Goal: Transaction & Acquisition: Purchase product/service

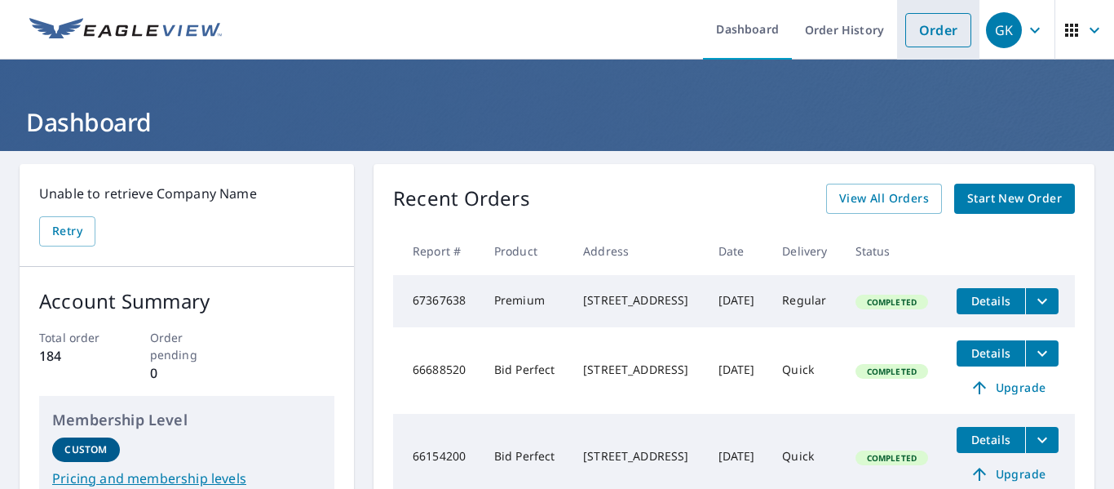
click at [916, 41] on link "Order" at bounding box center [938, 30] width 66 height 34
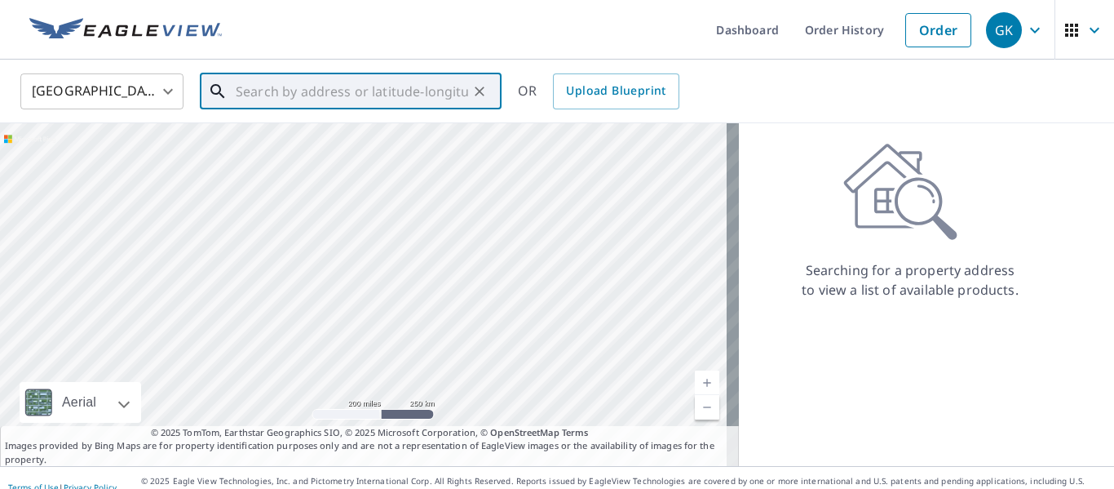
click at [282, 91] on input "text" at bounding box center [352, 92] width 232 height 46
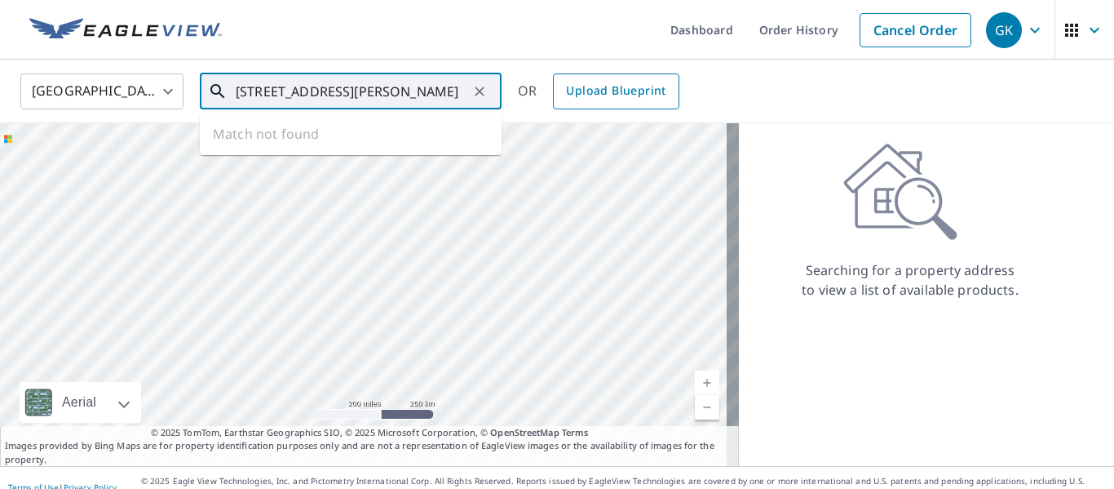
scroll to position [0, 4]
type input "[STREET_ADDRESS][PERSON_NAME]"
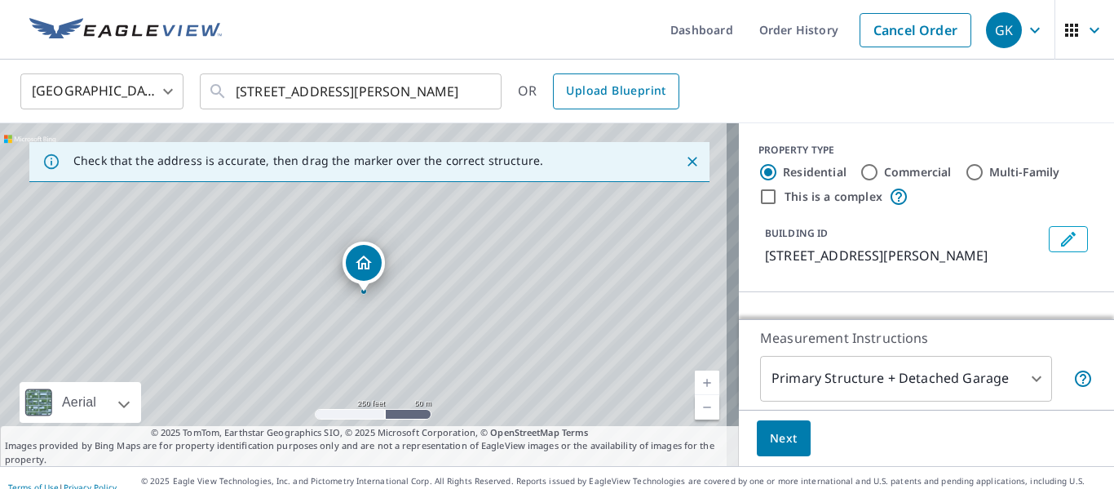
scroll to position [0, 0]
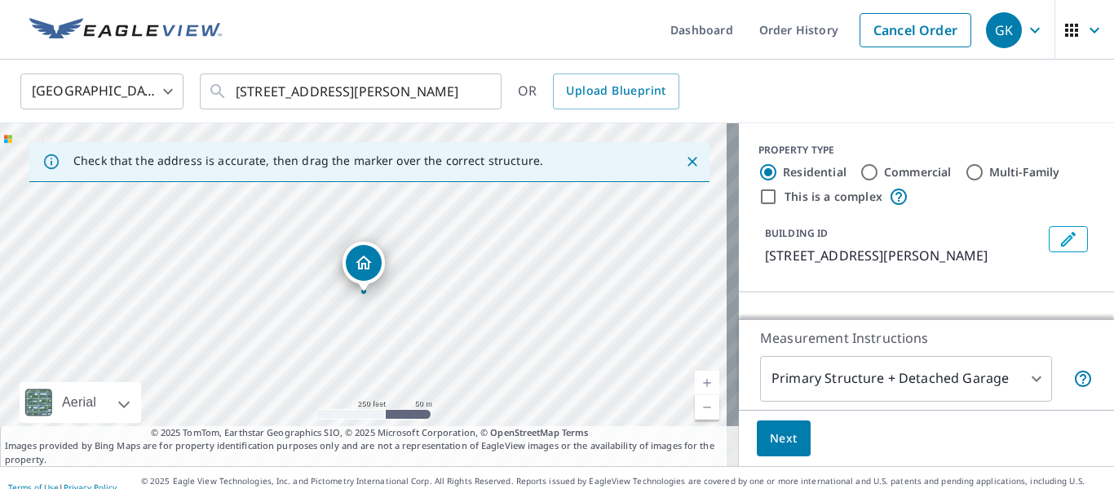
click at [362, 284] on div "Dropped pin, building 1, Residential property, 4 Jonathan Smith Rd Morristown, …" at bounding box center [363, 283] width 21 height 16
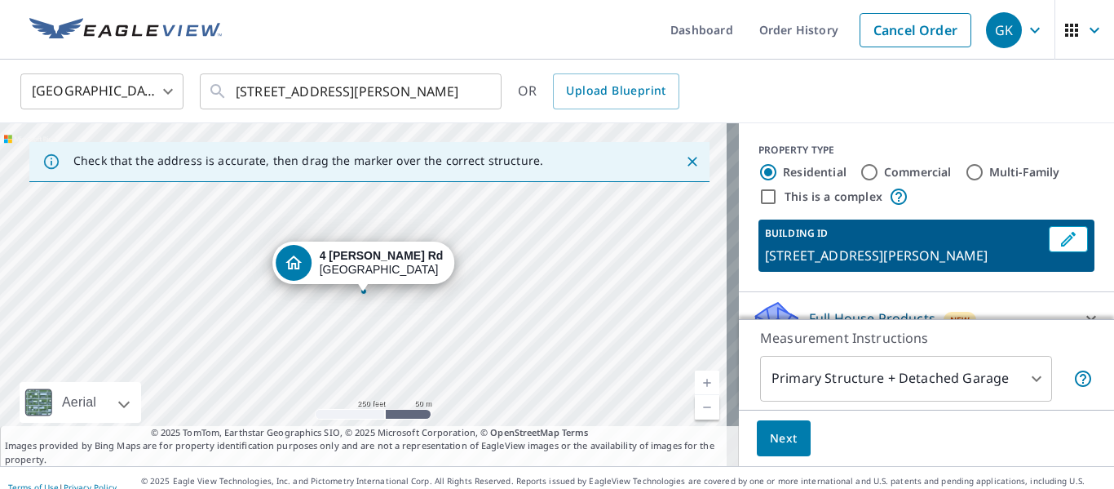
scroll to position [19, 0]
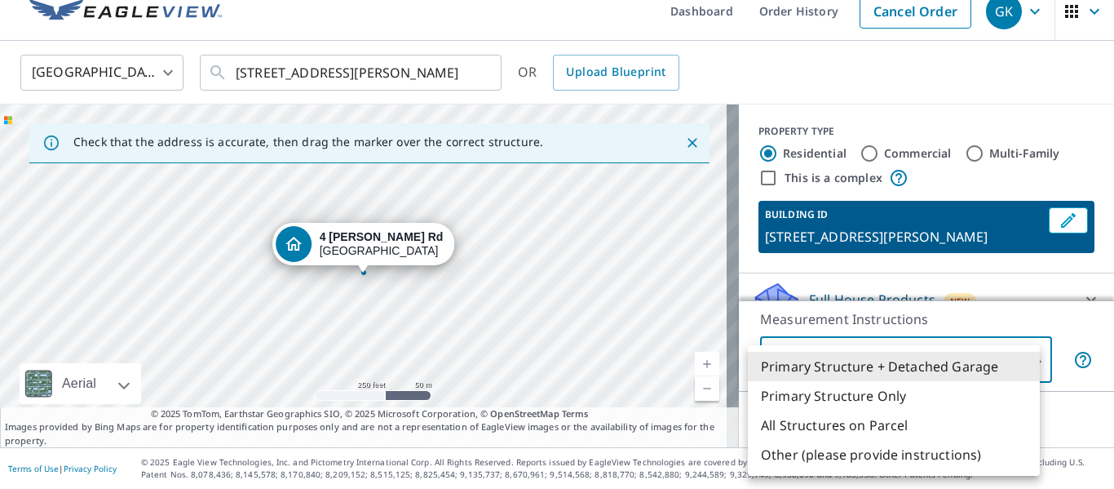
click at [1020, 362] on body "GK GK Dashboard Order History Cancel Order GK [GEOGRAPHIC_DATA] [GEOGRAPHIC_DAT…" at bounding box center [557, 244] width 1114 height 489
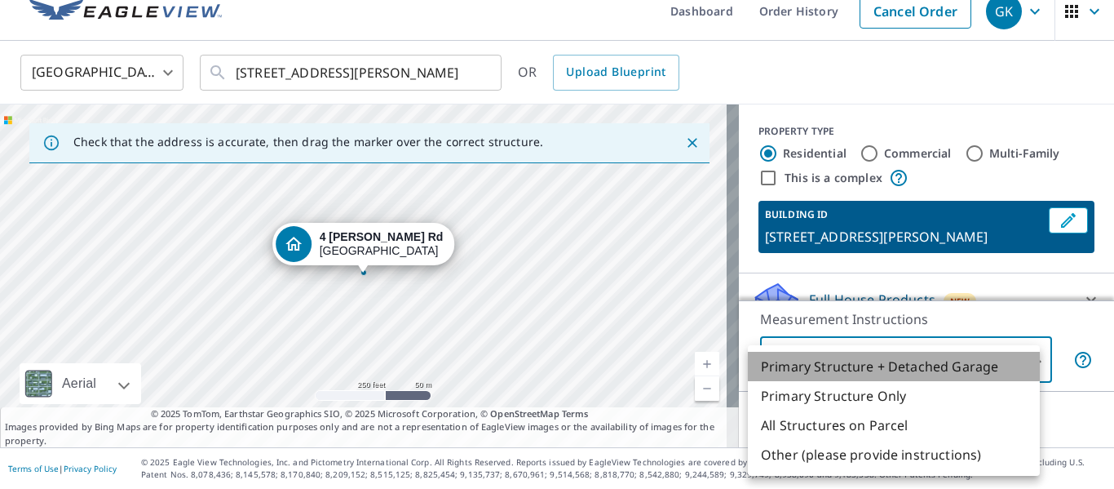
click at [971, 368] on li "Primary Structure + Detached Garage" at bounding box center [894, 366] width 292 height 29
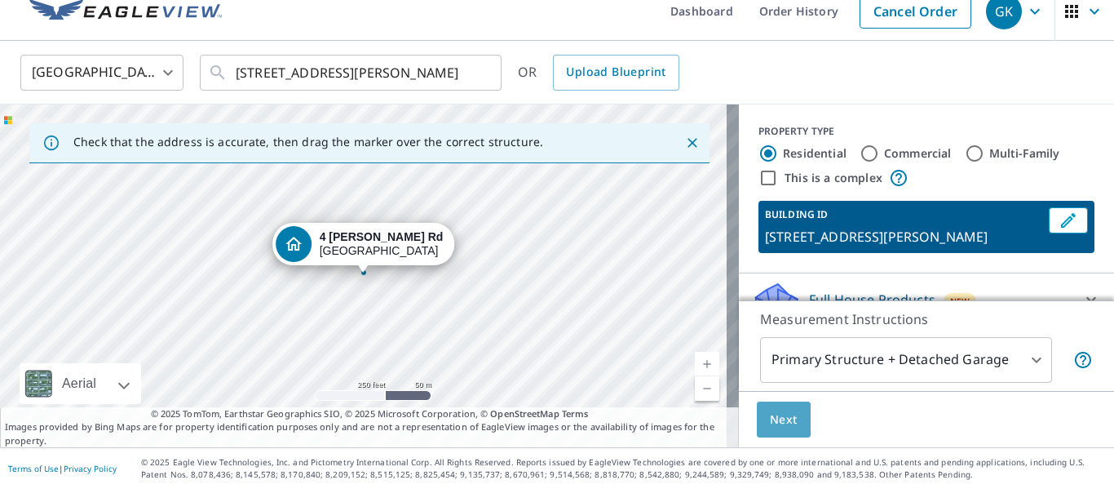
click at [770, 418] on span "Next" at bounding box center [784, 419] width 28 height 20
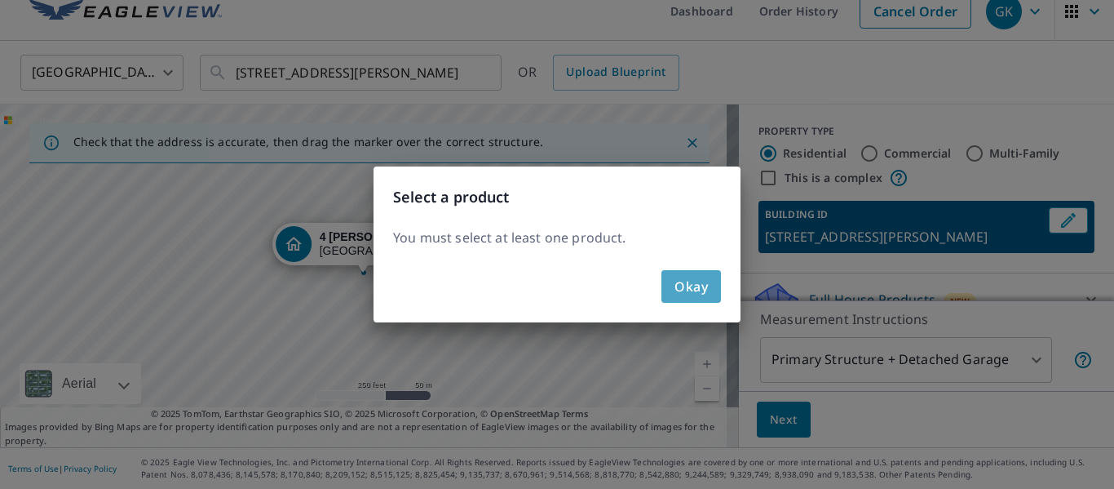
click at [693, 292] on span "Okay" at bounding box center [691, 286] width 33 height 23
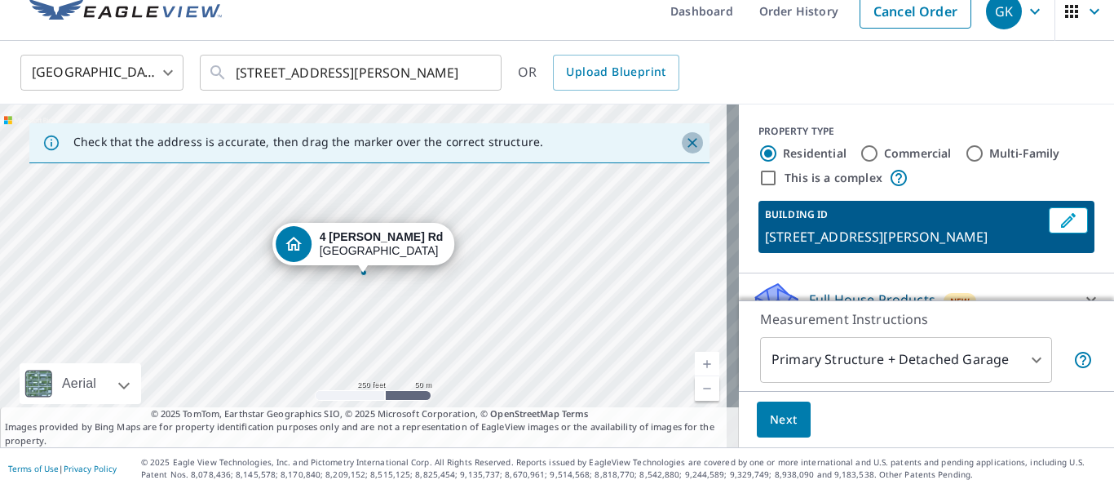
click at [684, 141] on icon "Close" at bounding box center [692, 143] width 16 height 16
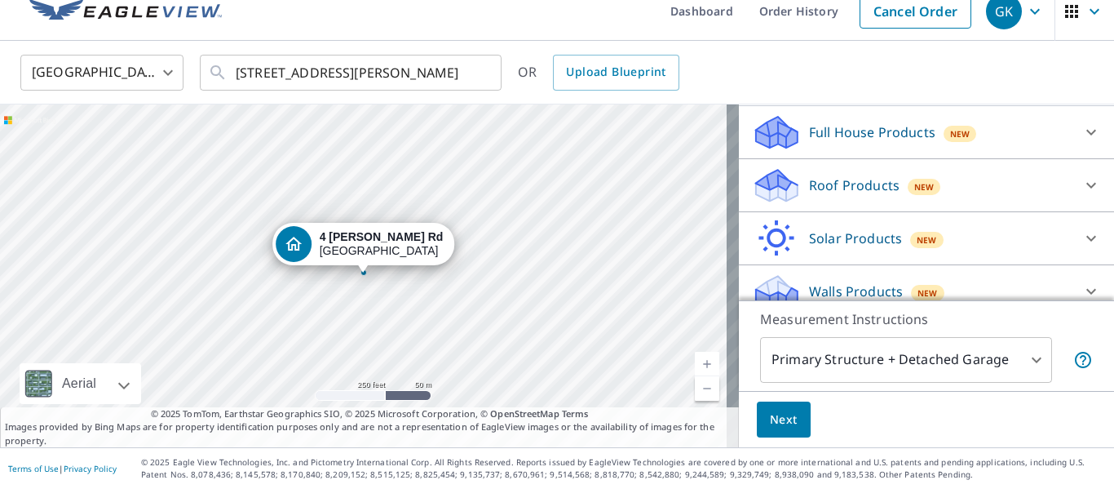
scroll to position [205, 0]
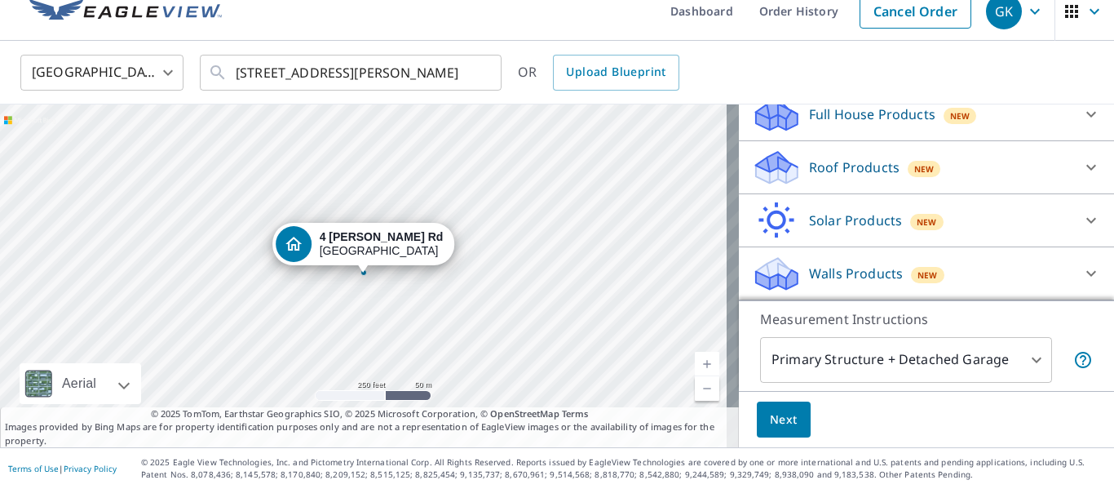
click at [868, 278] on p "Walls Products" at bounding box center [856, 273] width 94 height 20
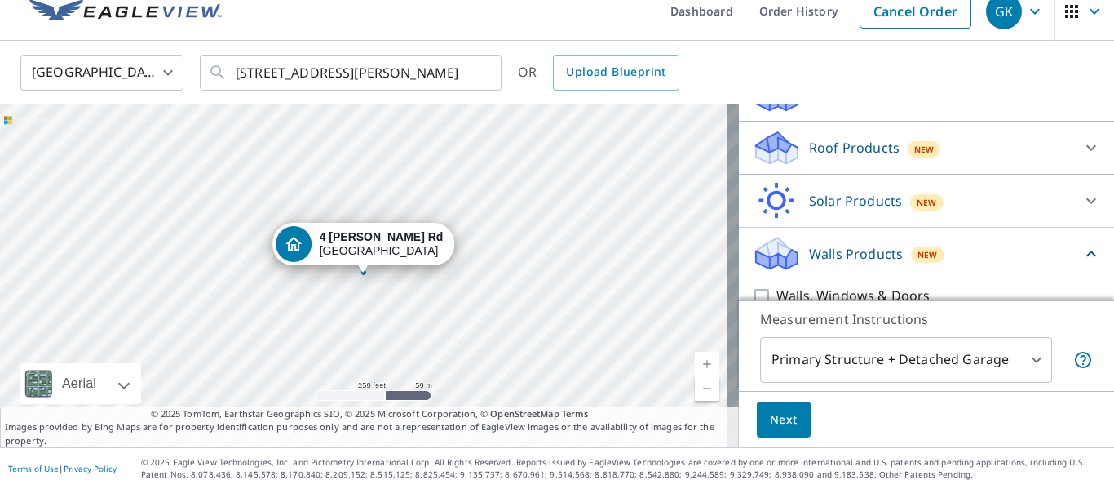
click at [918, 261] on span "New" at bounding box center [928, 254] width 20 height 13
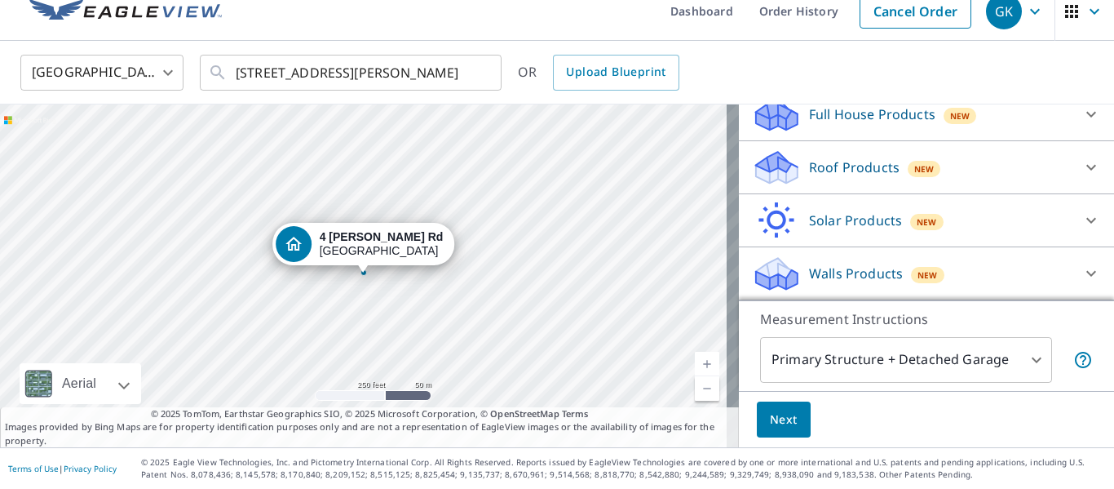
click at [873, 274] on p "Walls Products" at bounding box center [856, 273] width 94 height 20
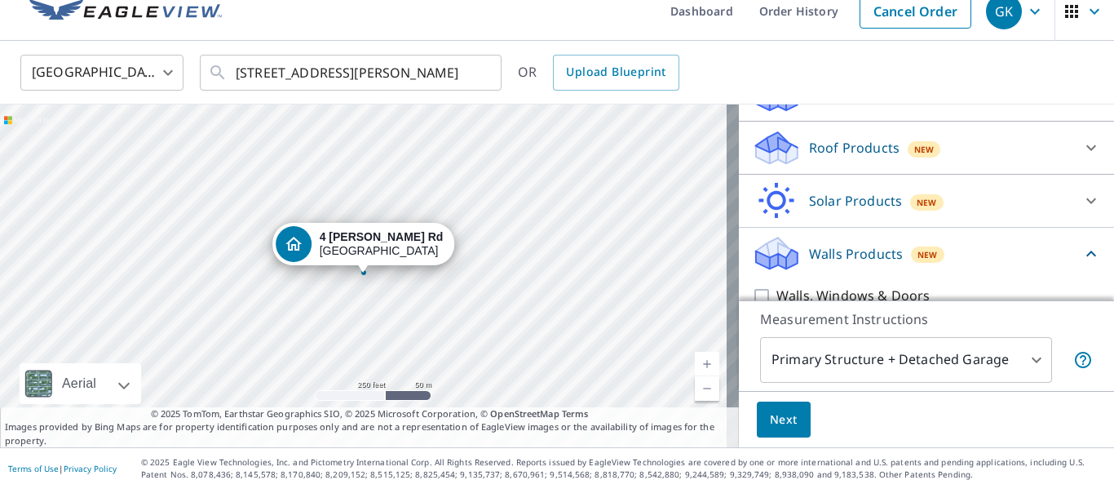
click at [838, 263] on p "Walls Products" at bounding box center [856, 254] width 94 height 20
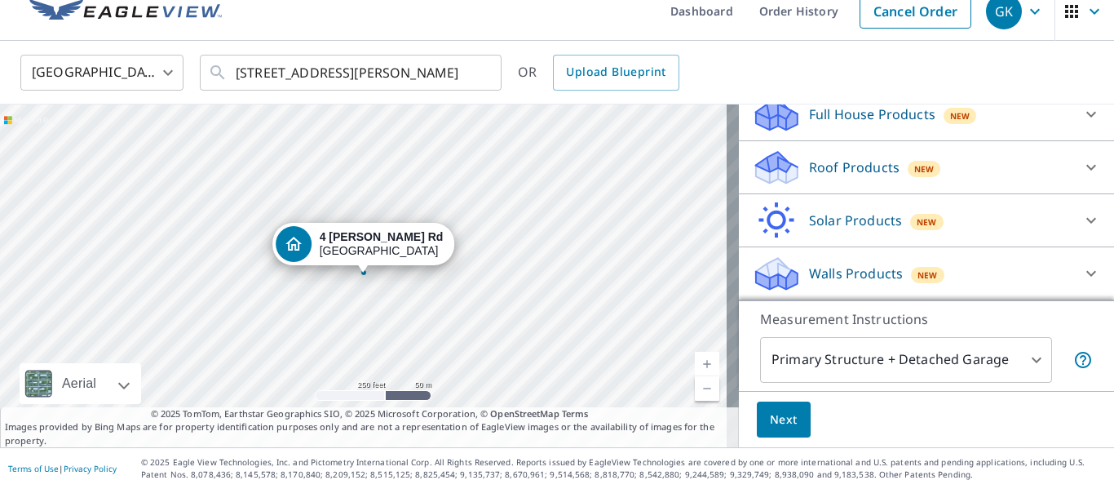
click at [838, 271] on p "Walls Products" at bounding box center [856, 273] width 94 height 20
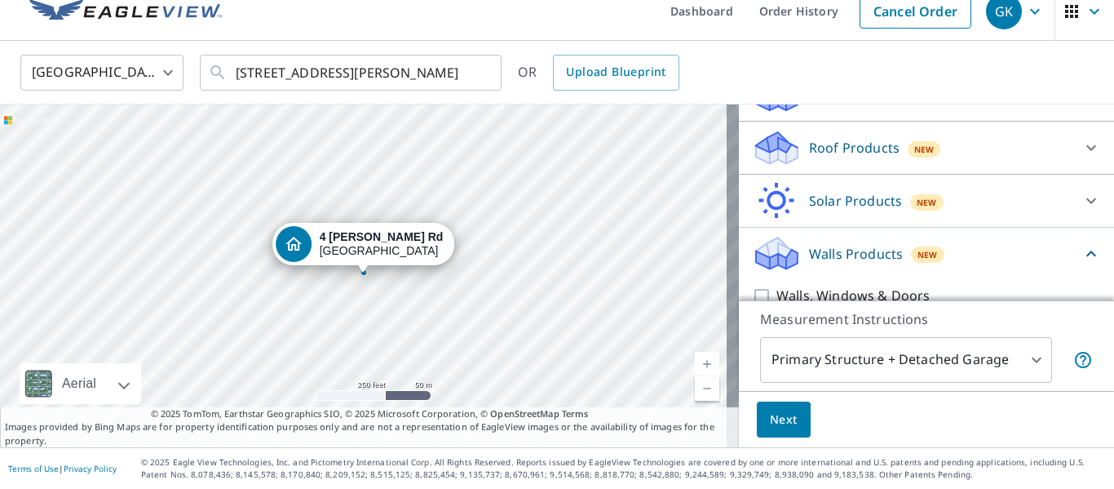
click at [841, 263] on p "Walls Products" at bounding box center [856, 254] width 94 height 20
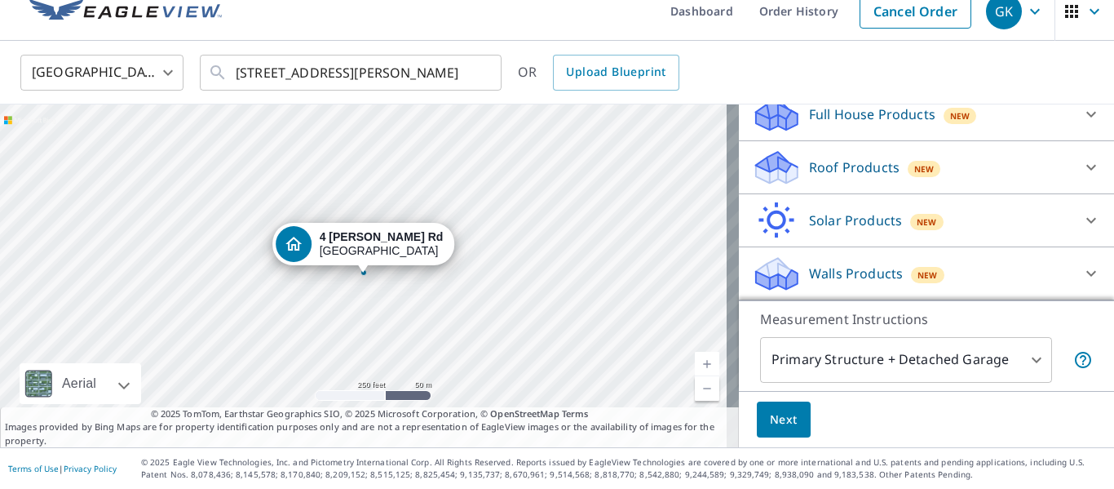
click at [841, 274] on p "Walls Products" at bounding box center [856, 273] width 94 height 20
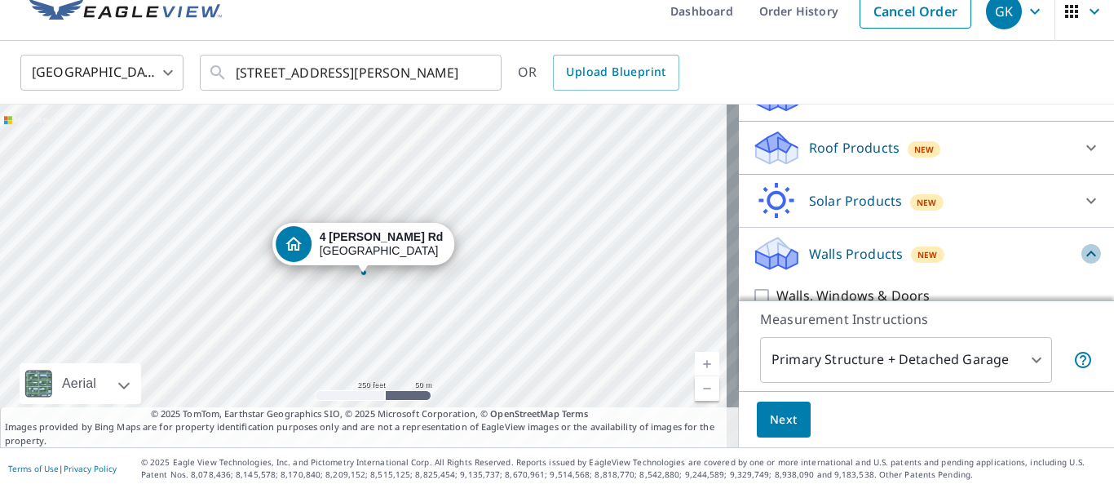
click at [1086, 256] on icon at bounding box center [1091, 253] width 10 height 6
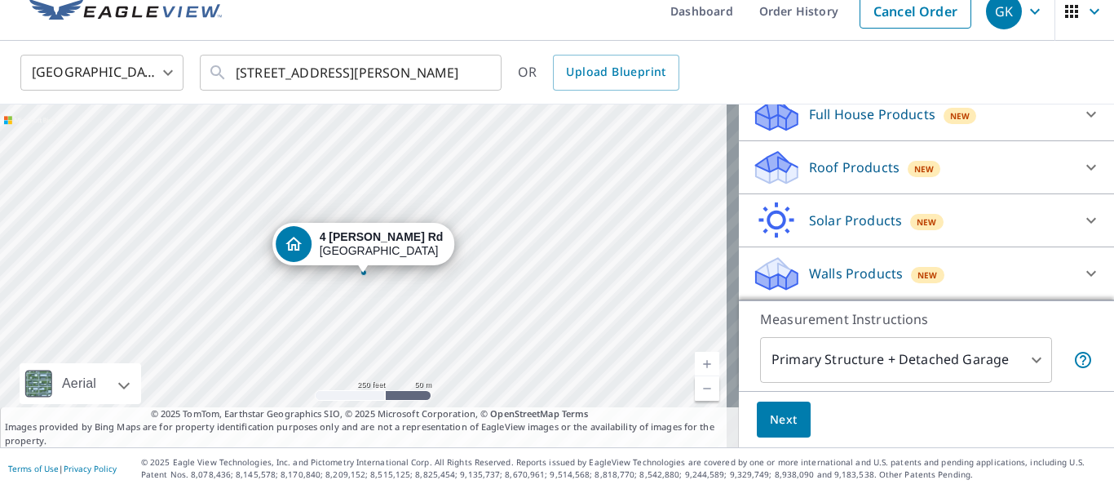
click at [776, 277] on icon at bounding box center [776, 273] width 49 height 38
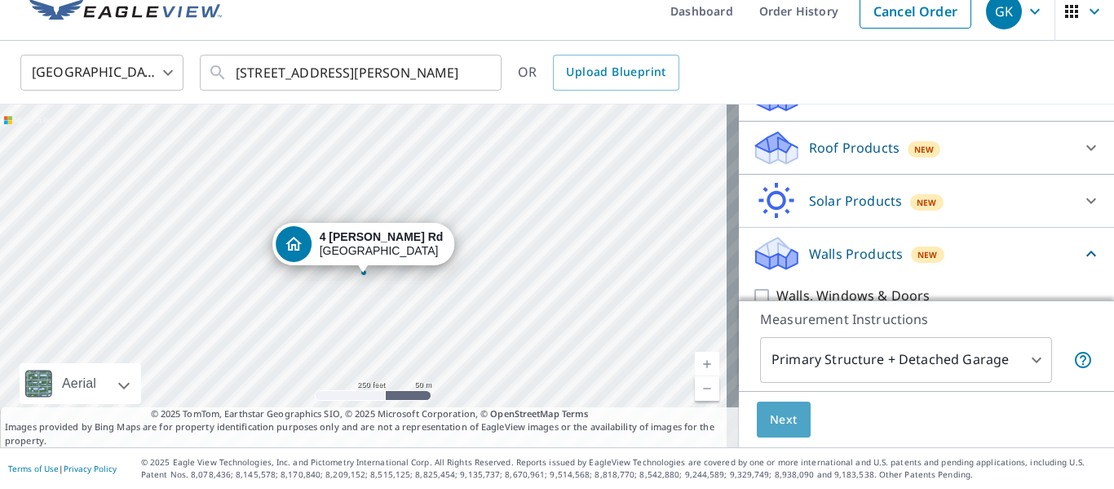
click at [787, 414] on button "Next" at bounding box center [784, 419] width 54 height 37
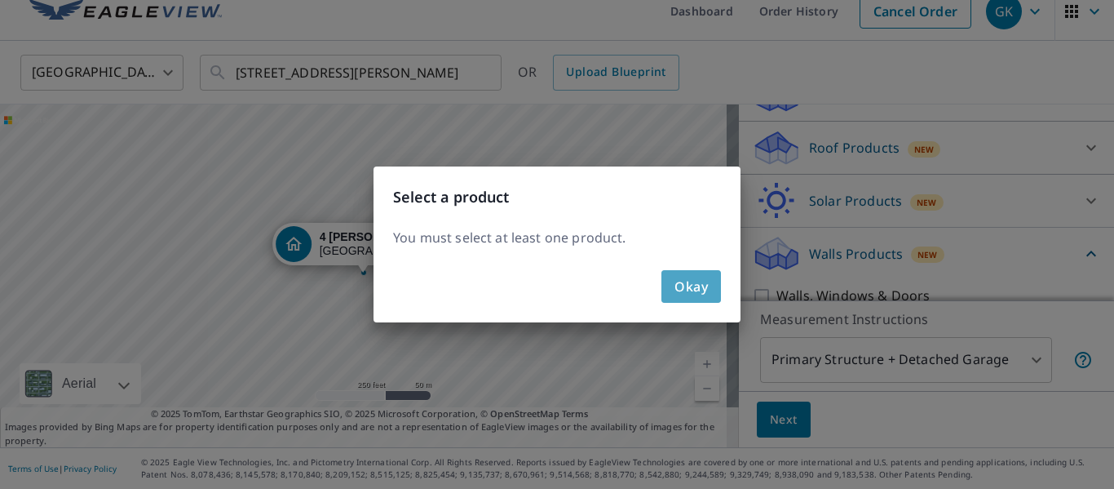
click at [692, 290] on span "Okay" at bounding box center [691, 286] width 33 height 23
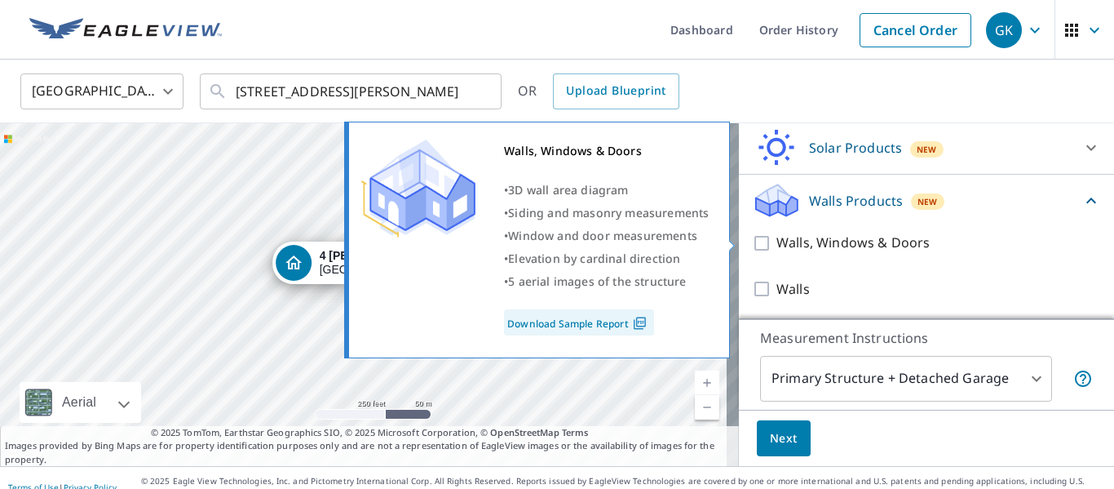
scroll to position [19, 0]
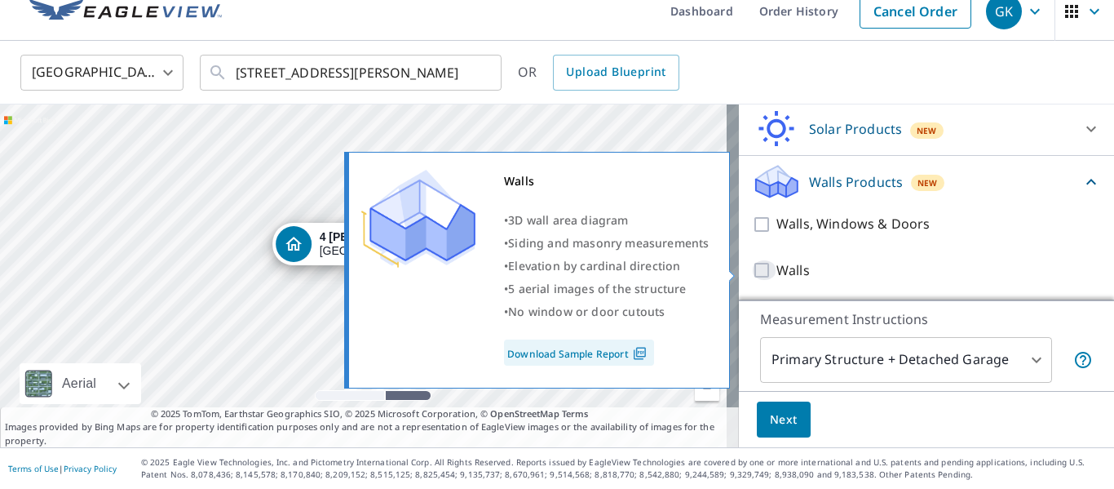
click at [752, 272] on input "Walls" at bounding box center [764, 270] width 24 height 20
checkbox input "true"
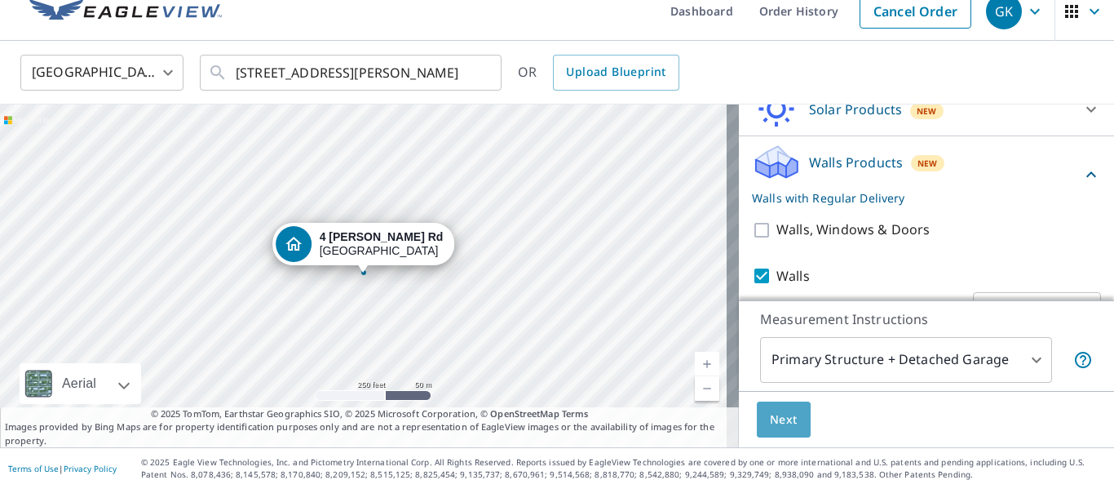
click at [774, 416] on span "Next" at bounding box center [784, 419] width 28 height 20
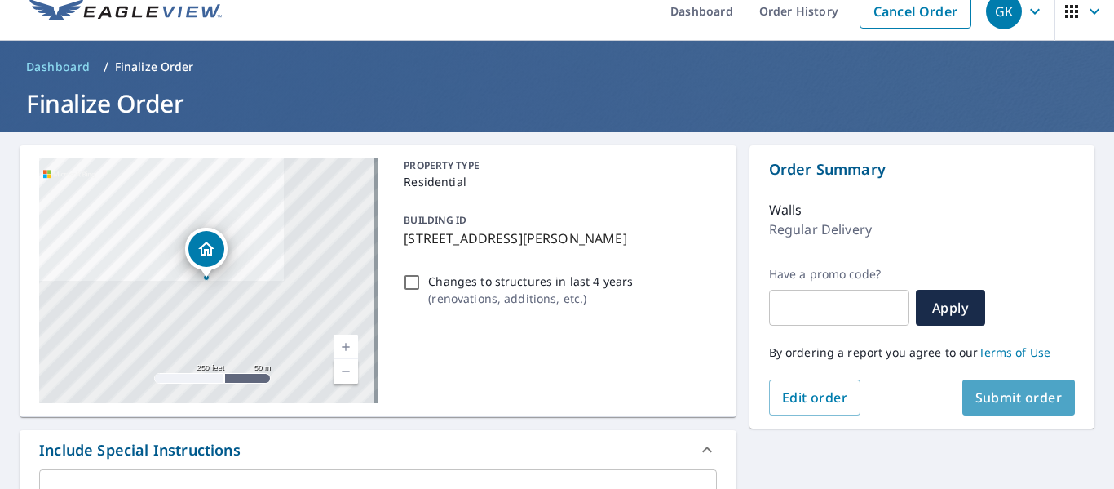
click at [992, 394] on span "Submit order" at bounding box center [1019, 397] width 87 height 18
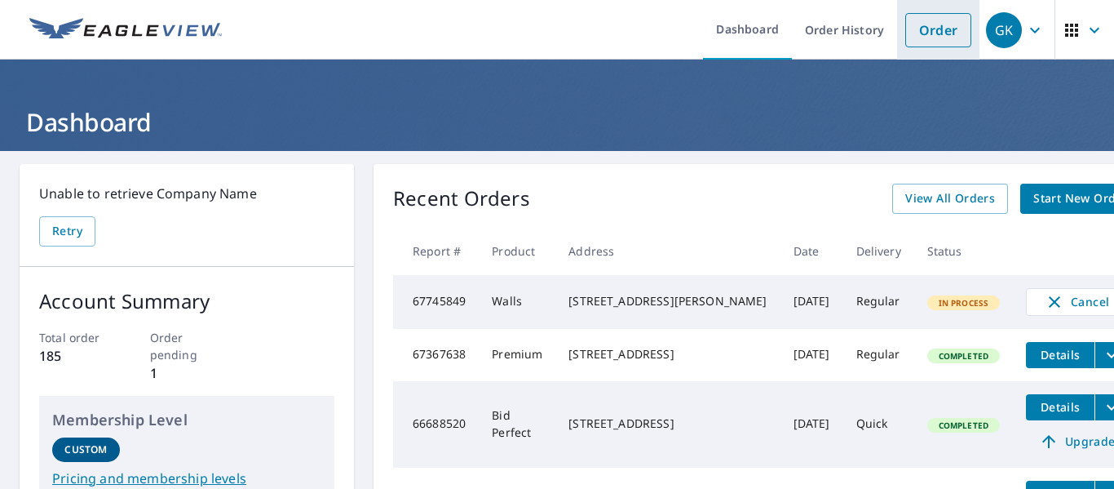
click at [936, 24] on link "Order" at bounding box center [938, 30] width 66 height 34
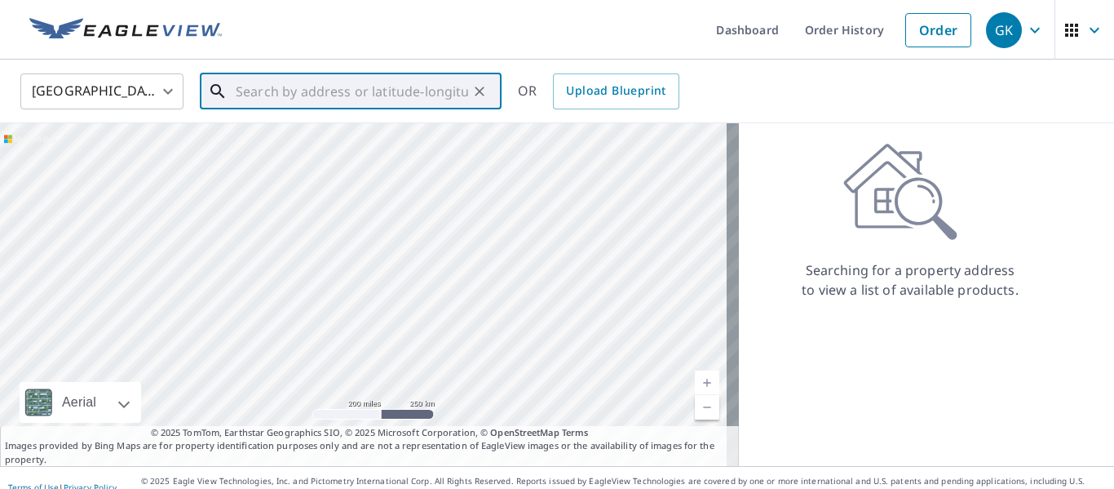
click at [264, 82] on input "text" at bounding box center [352, 92] width 232 height 46
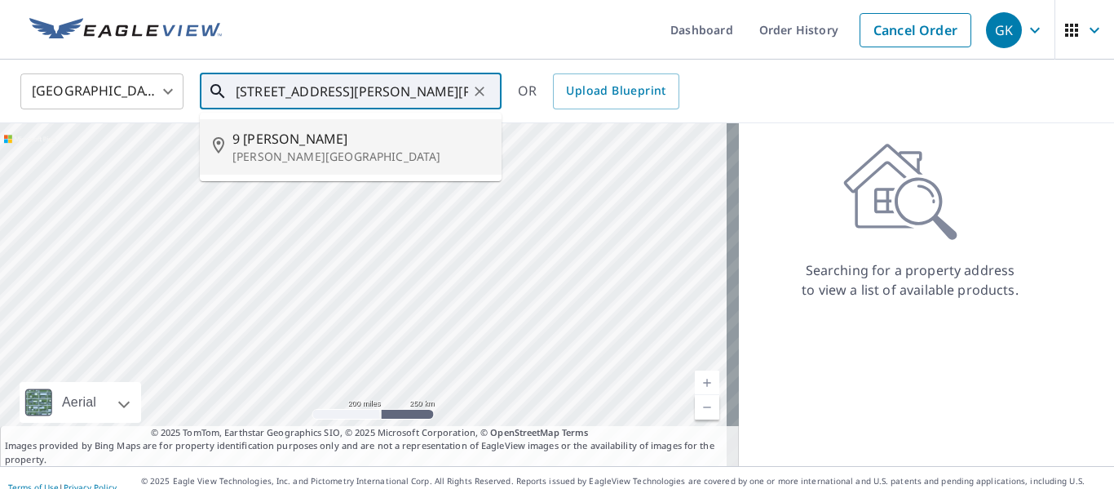
click at [296, 145] on span "9 Kenneth Rd" at bounding box center [360, 139] width 256 height 20
type input "9 Kenneth Rd Morris Plains, NJ 07950"
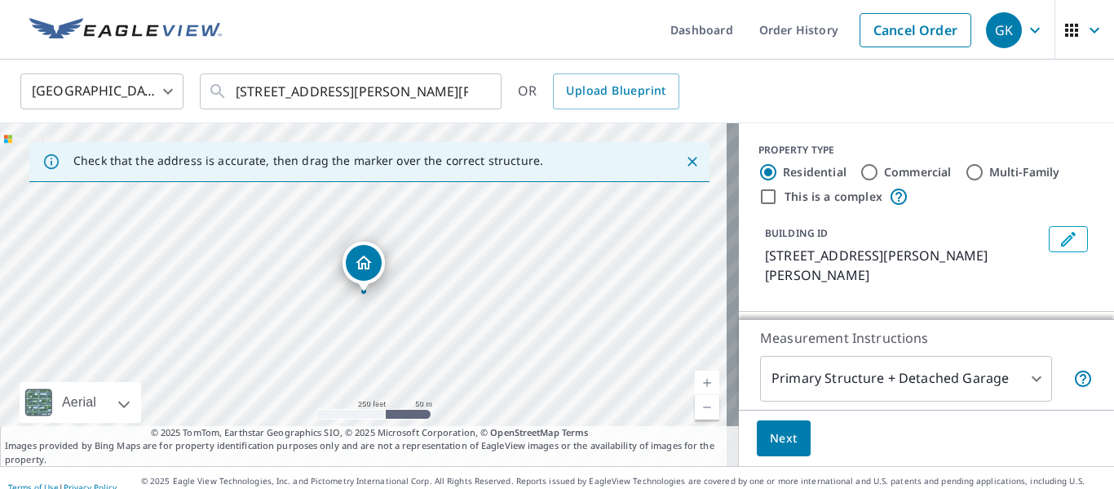
click at [361, 277] on div "Dropped pin, building 1, Residential property, 9 Kenneth Rd Morris Plains, NJ 0…" at bounding box center [364, 263] width 36 height 36
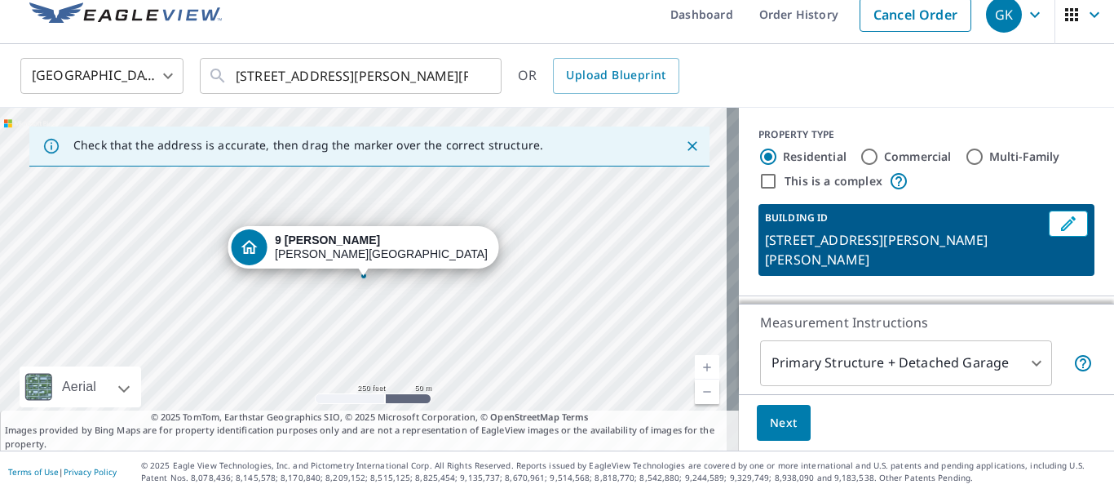
scroll to position [19, 0]
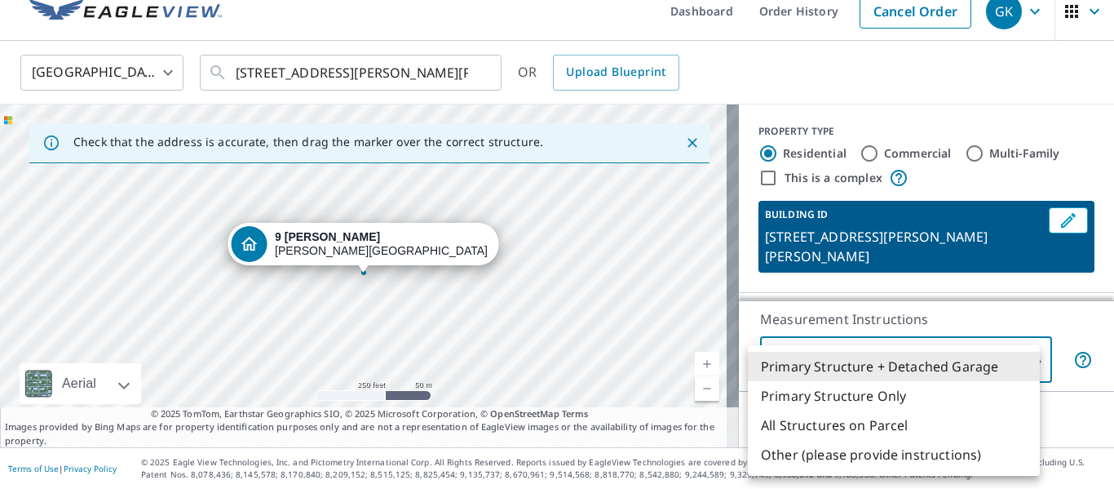
click at [1020, 359] on body "GK GK Dashboard Order History Cancel Order GK United States US ​ 9 Kenneth Rd M…" at bounding box center [557, 244] width 1114 height 489
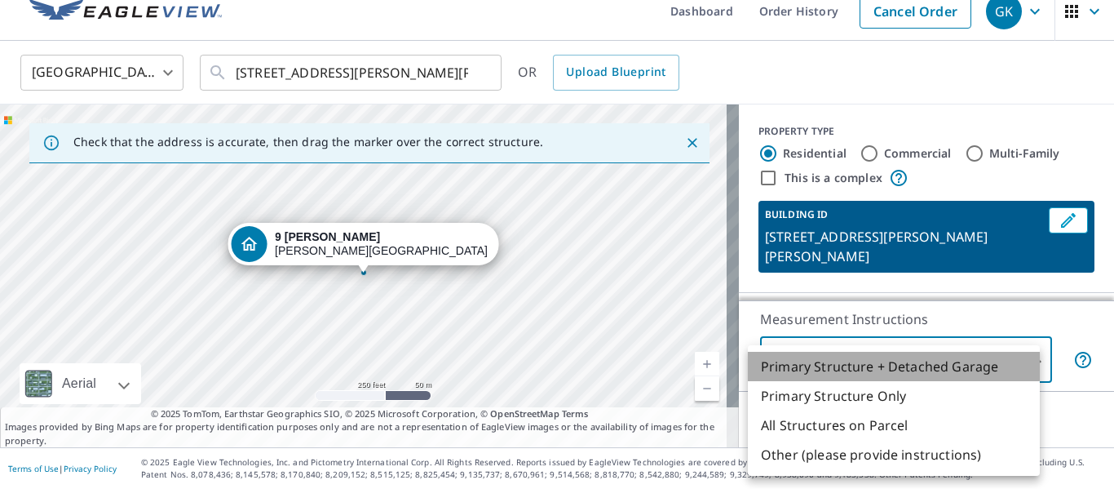
click at [1020, 358] on li "Primary Structure + Detached Garage" at bounding box center [894, 366] width 292 height 29
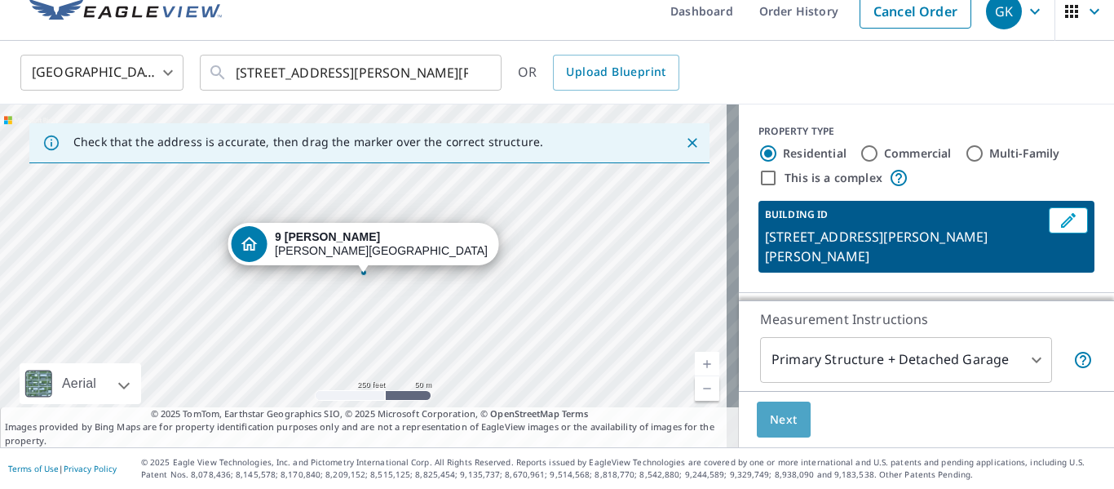
click at [776, 410] on span "Next" at bounding box center [784, 419] width 28 height 20
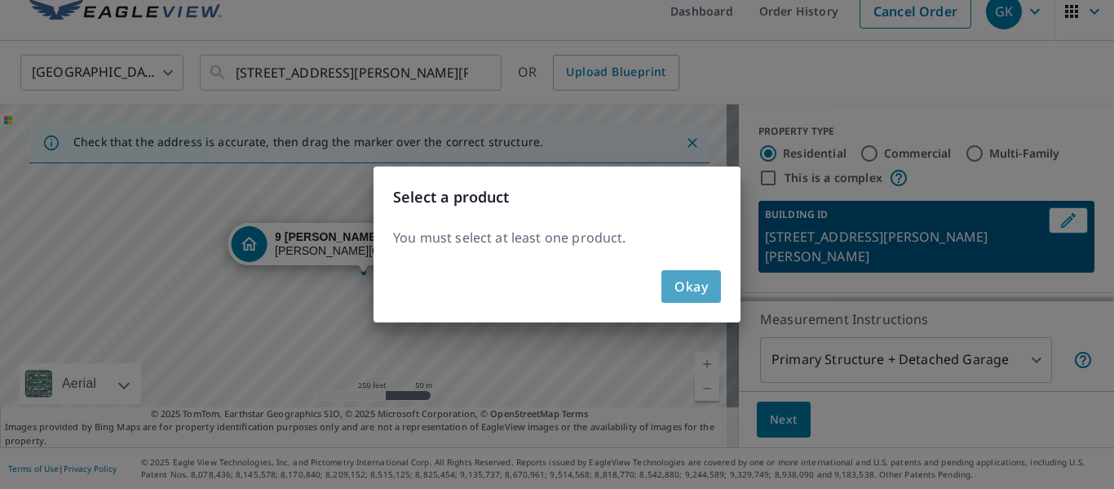
click at [694, 289] on span "Okay" at bounding box center [691, 286] width 33 height 23
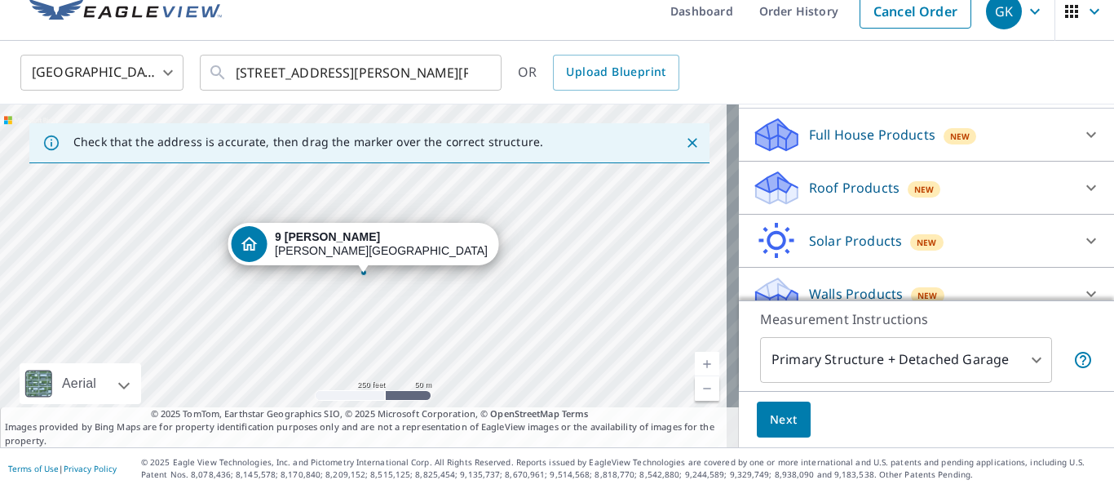
scroll to position [185, 0]
click at [944, 276] on div "Walls Products New" at bounding box center [912, 293] width 320 height 38
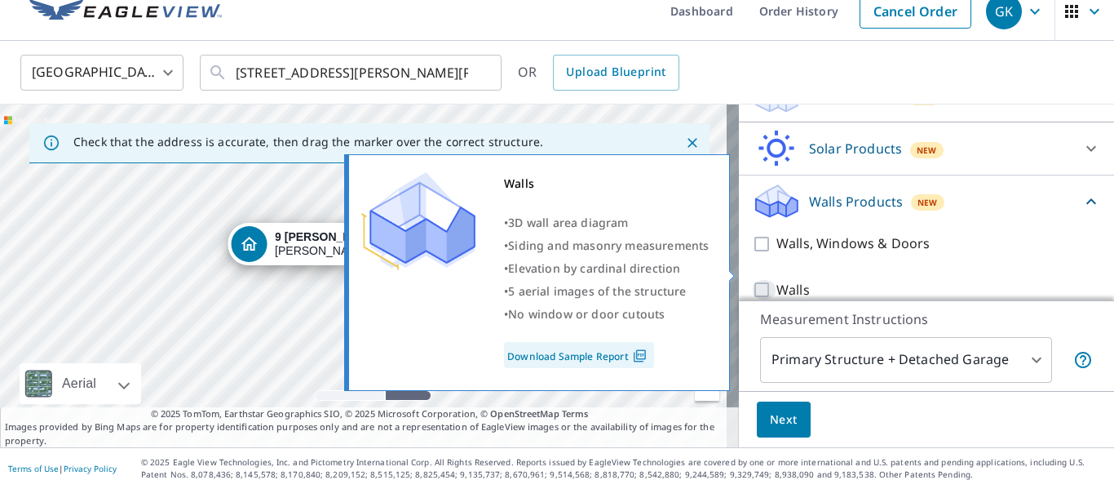
click at [753, 280] on input "Walls" at bounding box center [764, 290] width 24 height 20
checkbox input "true"
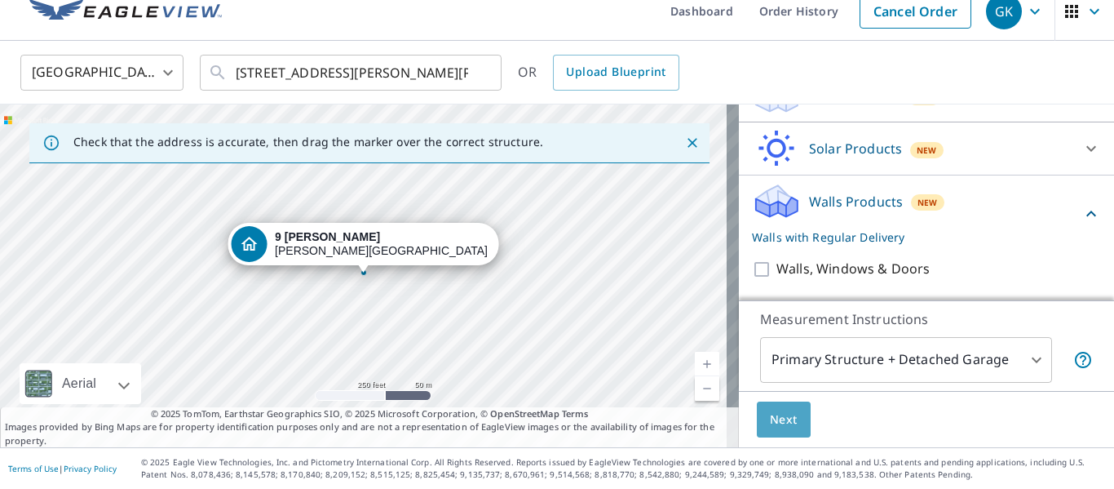
click at [773, 418] on span "Next" at bounding box center [784, 419] width 28 height 20
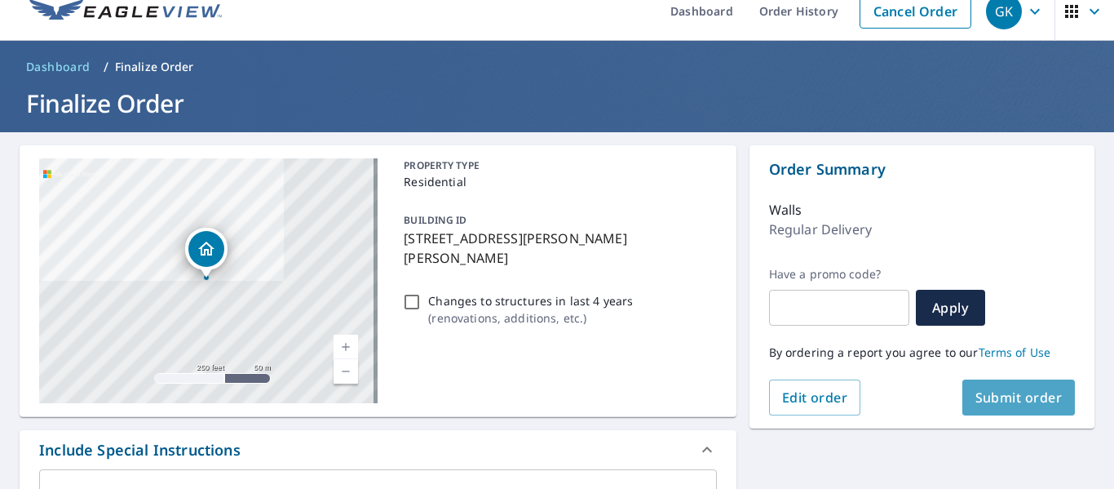
click at [1010, 398] on span "Submit order" at bounding box center [1019, 397] width 87 height 18
